Goal: Transaction & Acquisition: Purchase product/service

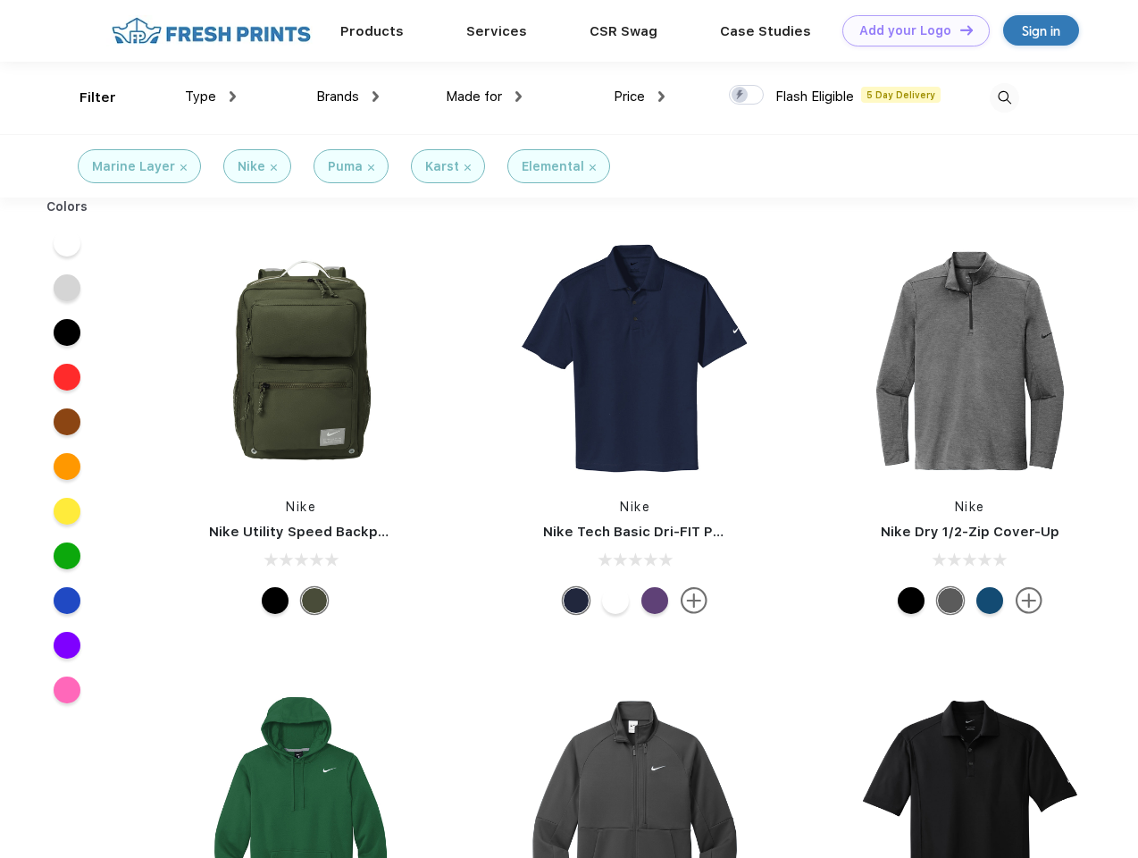
click at [909, 30] on link "Add your Logo Design Tool" at bounding box center [915, 30] width 147 height 31
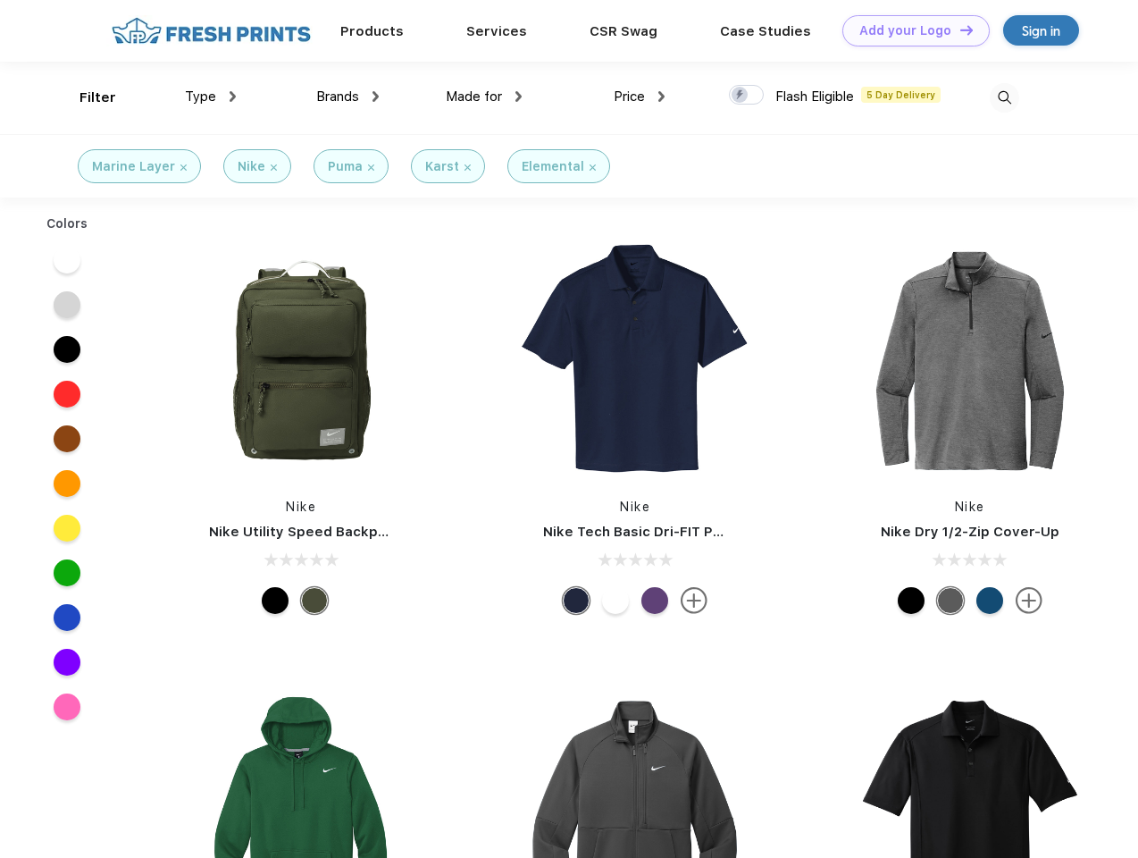
click at [0, 0] on div "Design Tool" at bounding box center [0, 0] width 0 height 0
click at [959, 29] on link "Add your Logo Design Tool" at bounding box center [915, 30] width 147 height 31
click at [86, 97] on div "Filter" at bounding box center [98, 98] width 37 height 21
click at [211, 96] on span "Type" at bounding box center [200, 96] width 31 height 16
click at [348, 96] on span "Brands" at bounding box center [337, 96] width 43 height 16
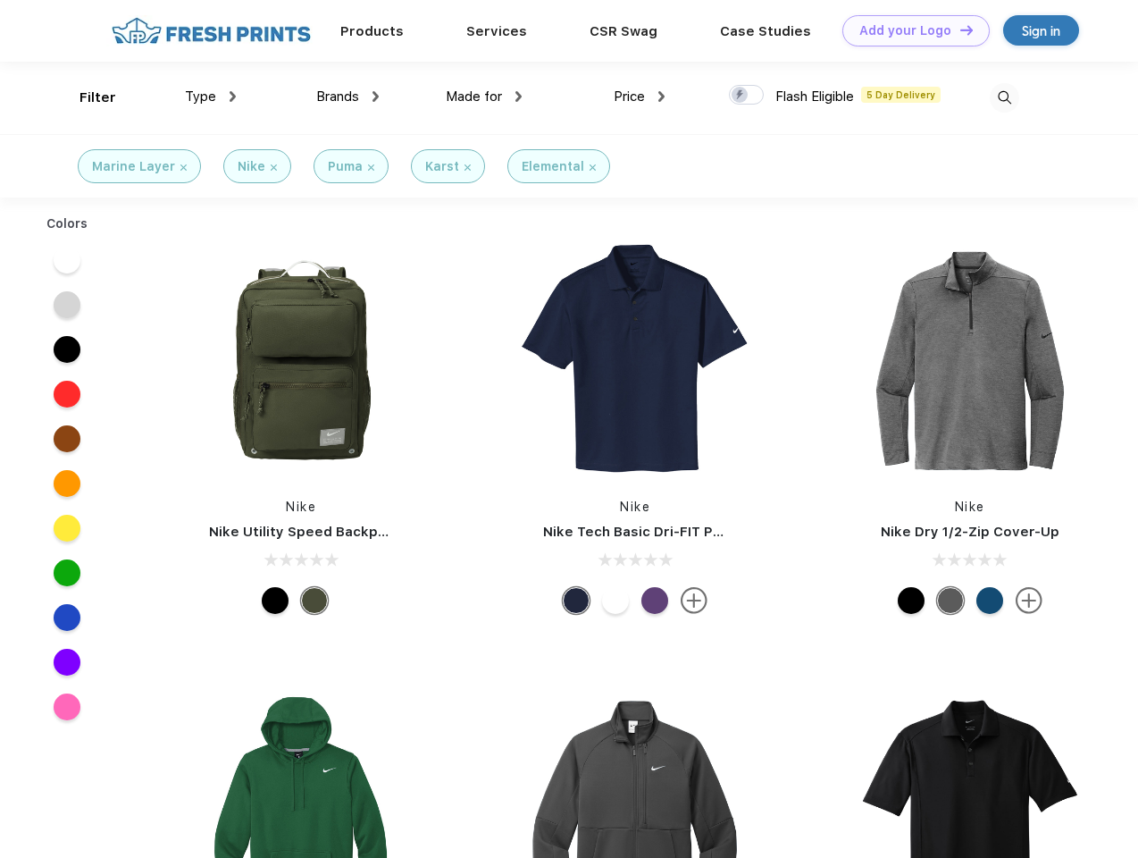
click at [484, 96] on span "Made for" at bounding box center [474, 96] width 56 height 16
click at [640, 96] on span "Price" at bounding box center [629, 96] width 31 height 16
click at [747, 96] on div at bounding box center [746, 95] width 35 height 20
click at [741, 96] on input "checkbox" at bounding box center [735, 90] width 12 height 12
click at [1004, 97] on img at bounding box center [1004, 97] width 29 height 29
